Goal: Check status: Check status

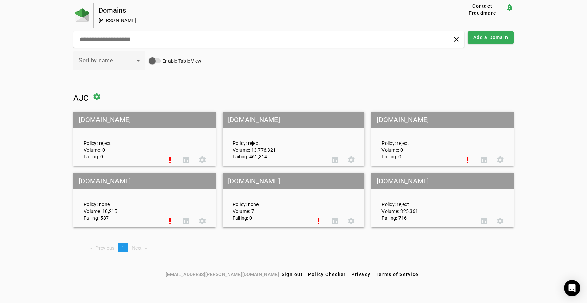
click at [293, 115] on mat-grid-tile-header "[DOMAIN_NAME]" at bounding box center [293, 119] width 142 height 16
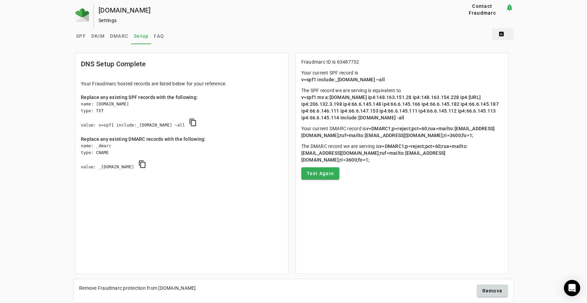
click at [500, 34] on span at bounding box center [503, 34] width 22 height 16
click at [511, 48] on span "DMARC Report" at bounding box center [517, 51] width 40 height 8
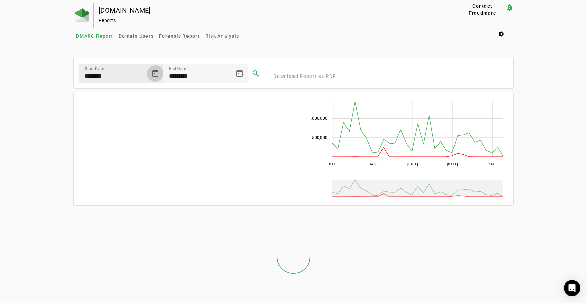
click at [154, 72] on span "Open calendar" at bounding box center [155, 73] width 16 height 16
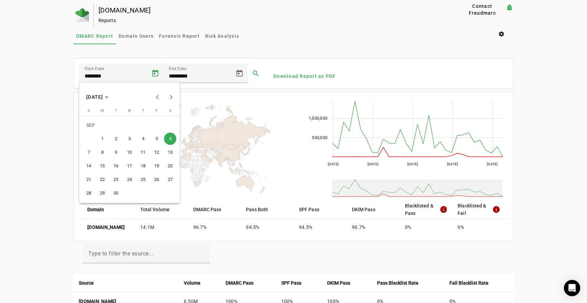
click at [145, 138] on span "4" at bounding box center [143, 138] width 12 height 12
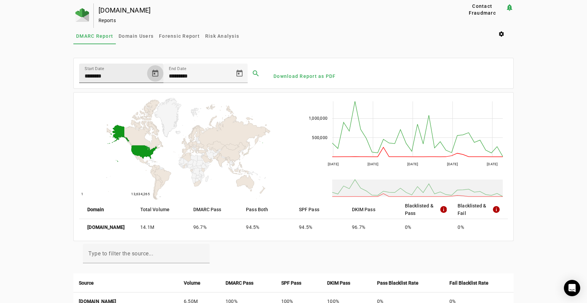
click at [158, 71] on span "Open calendar" at bounding box center [155, 73] width 16 height 16
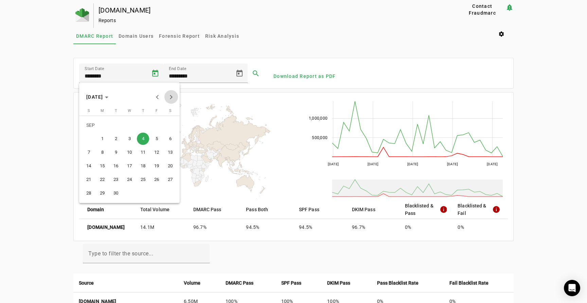
click at [171, 95] on button "Next month" at bounding box center [171, 97] width 14 height 14
click at [88, 139] on span "5" at bounding box center [89, 138] width 12 height 12
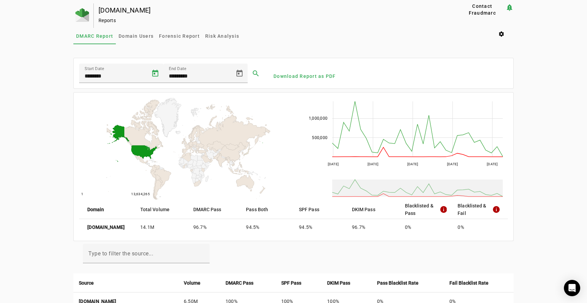
type input "*********"
click at [253, 70] on span at bounding box center [256, 73] width 16 height 16
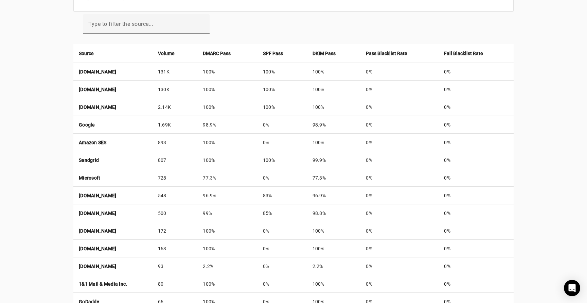
scroll to position [230, 0]
click at [549, 54] on div "[DOMAIN_NAME] Reports Contact Fraudmarc notification_important Reports DMARC Re…" at bounding box center [293, 60] width 587 height 573
